Goal: Task Accomplishment & Management: Manage account settings

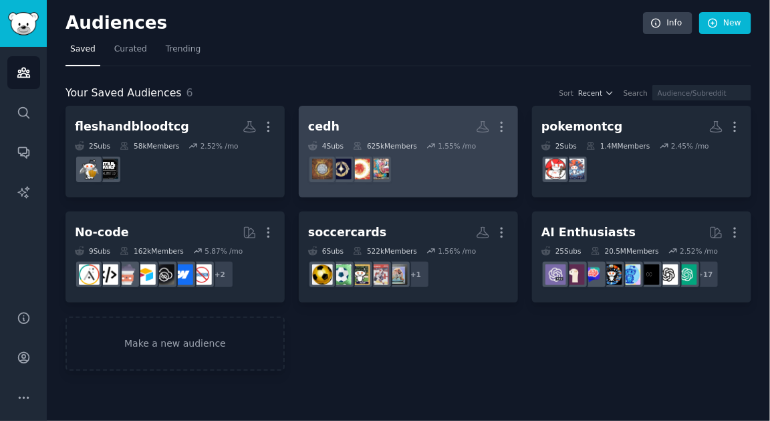
click at [453, 131] on h2 "cedh More" at bounding box center [408, 126] width 201 height 23
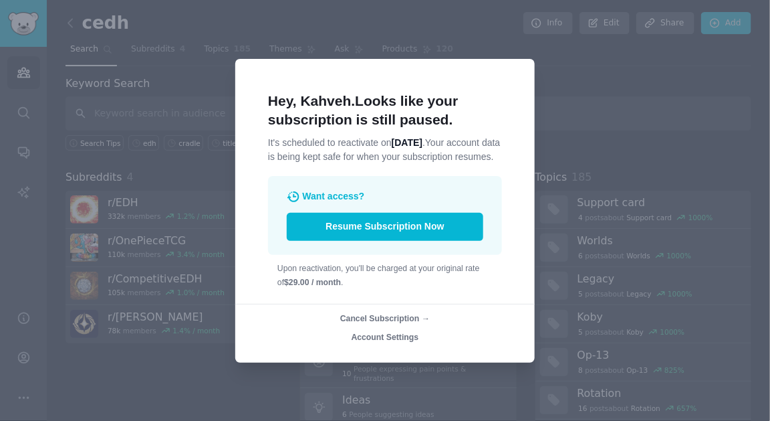
click at [363, 322] on span "Cancel Subscription →" at bounding box center [385, 318] width 90 height 9
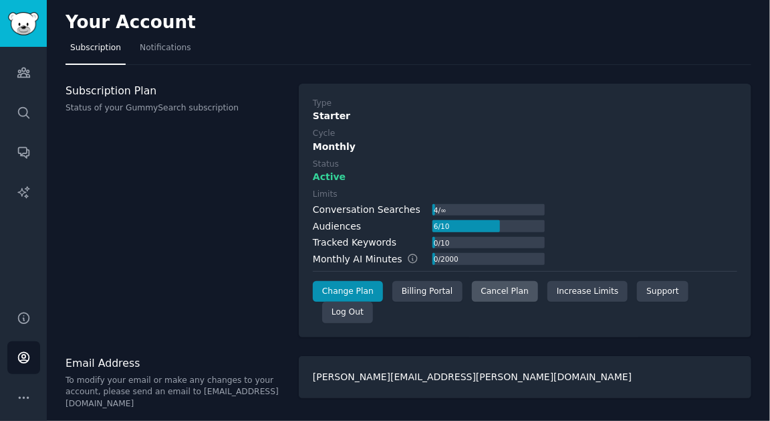
click at [485, 285] on div "Cancel Plan" at bounding box center [505, 291] width 66 height 21
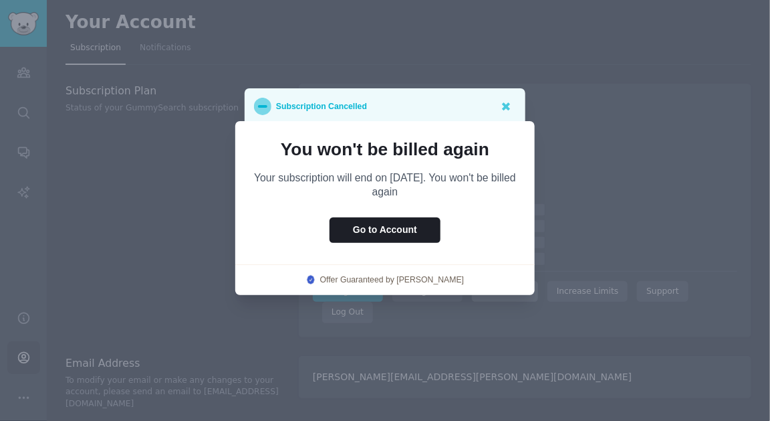
click at [485, 285] on div "Offer Guaranteed by [PERSON_NAME]" at bounding box center [385, 280] width 300 height 12
click at [505, 106] on icon at bounding box center [506, 106] width 8 height 8
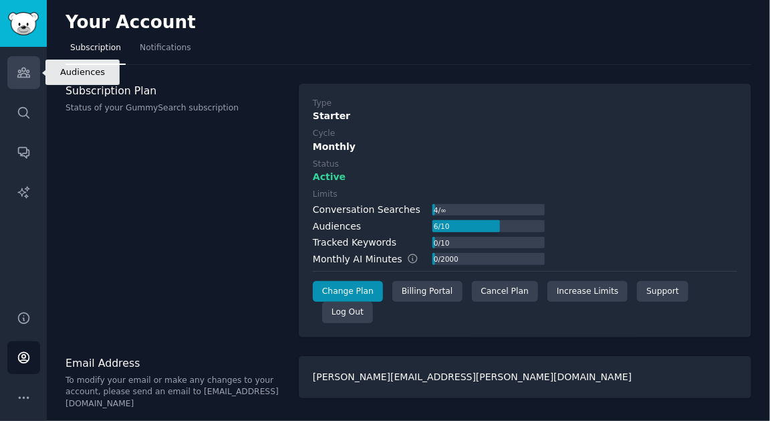
click at [28, 71] on icon "Sidebar" at bounding box center [23, 72] width 12 height 9
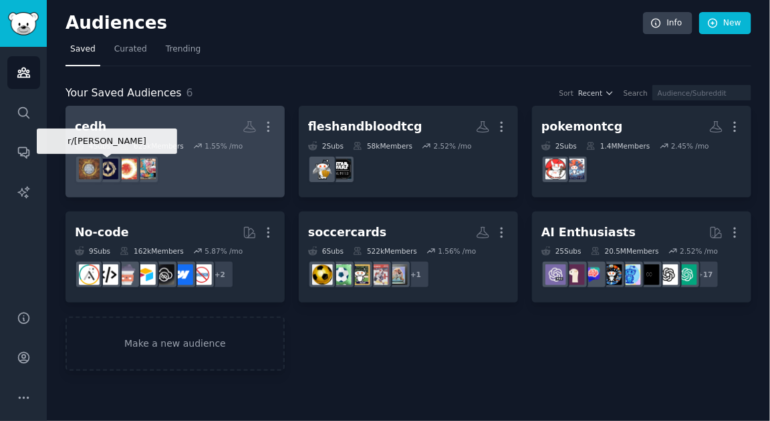
click at [116, 164] on img at bounding box center [108, 168] width 21 height 21
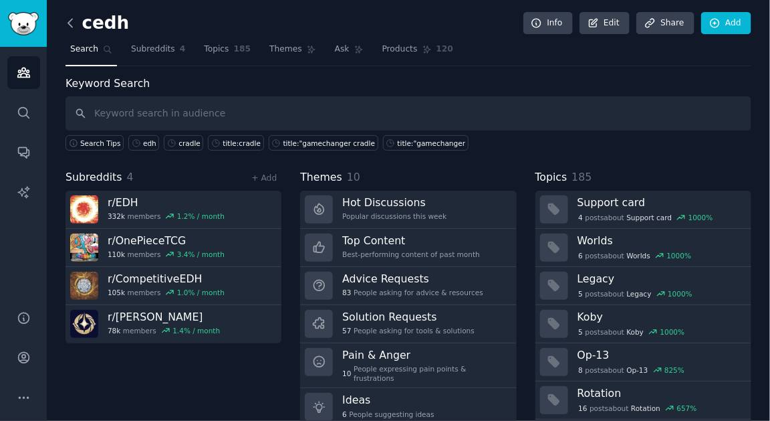
click at [71, 27] on icon at bounding box center [71, 23] width 14 height 14
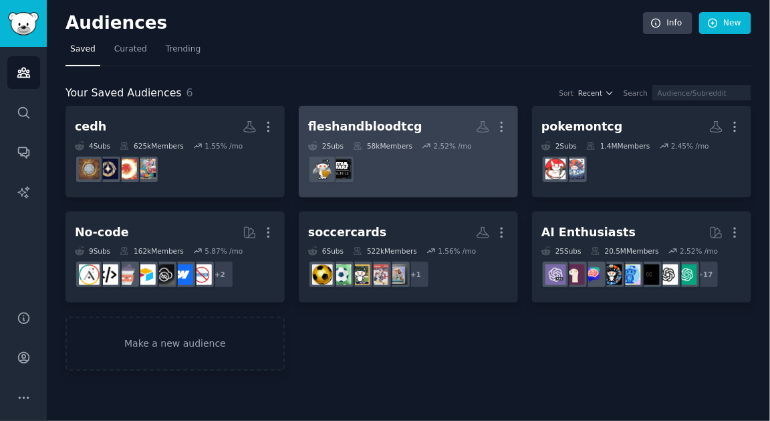
click at [387, 193] on link "fleshandbloodtcg More 2 Sub s 58k Members 2.52 % /mo" at bounding box center [408, 152] width 219 height 92
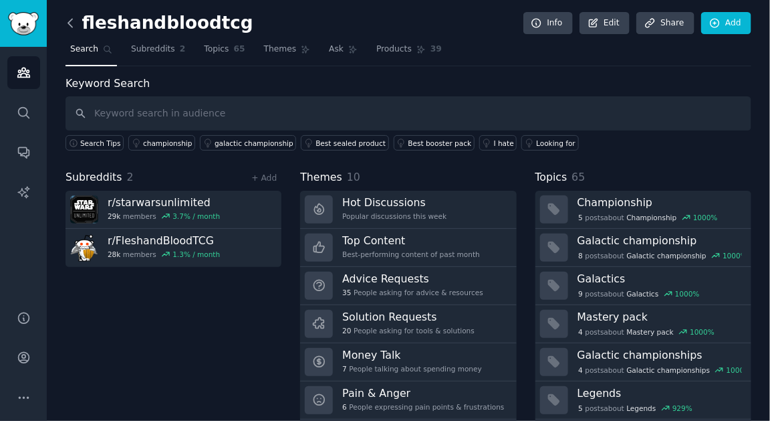
click at [70, 25] on icon at bounding box center [71, 23] width 14 height 14
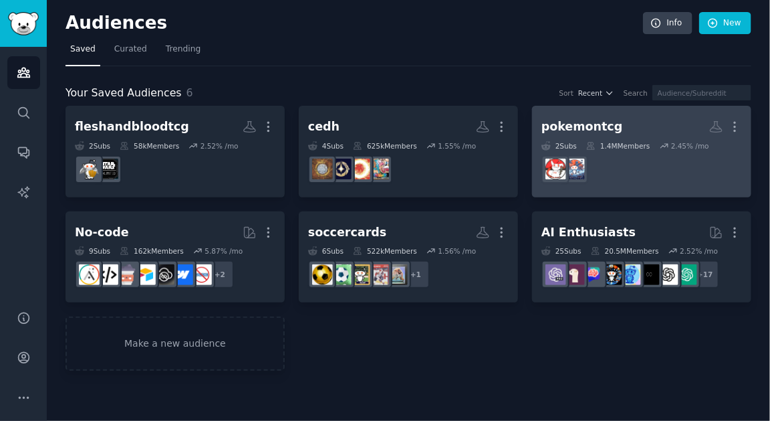
click at [685, 122] on h2 "pokemontcg More" at bounding box center [642, 126] width 201 height 23
